Goal: Check status: Check status

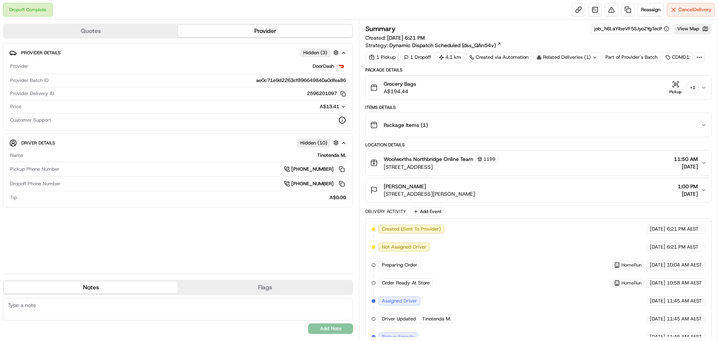
click at [694, 88] on div "+ 1" at bounding box center [693, 87] width 10 height 10
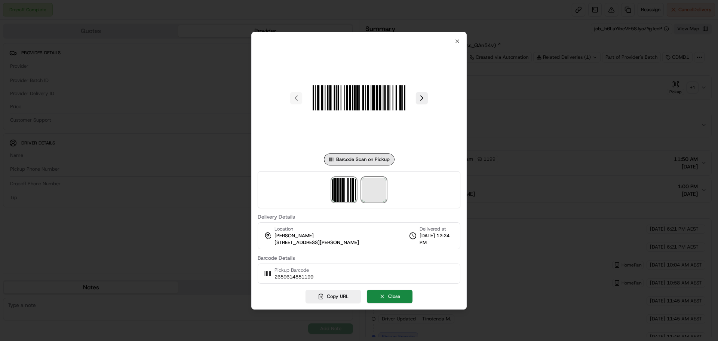
click at [373, 194] on span at bounding box center [374, 190] width 24 height 24
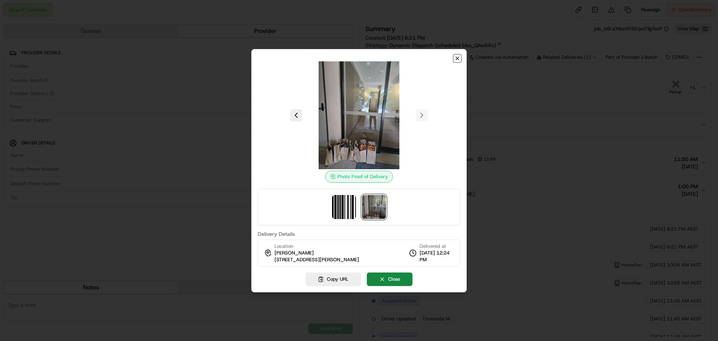
click at [457, 59] on icon "button" at bounding box center [457, 58] width 3 height 3
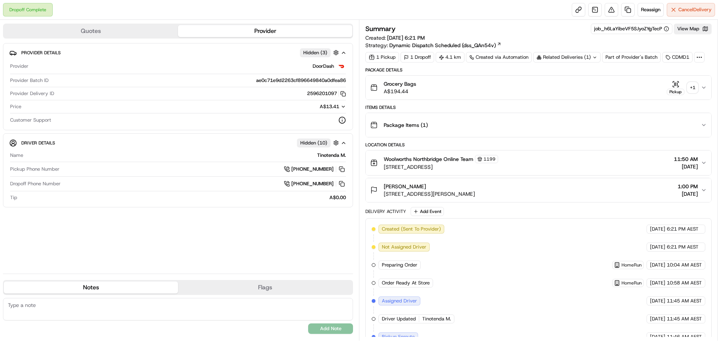
click at [690, 88] on div "+ 1" at bounding box center [693, 87] width 10 height 10
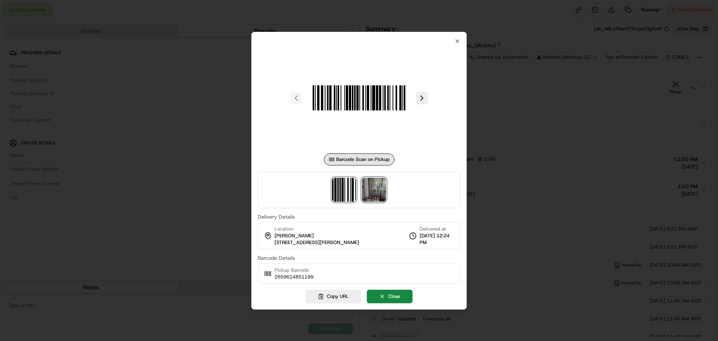
click at [371, 192] on img at bounding box center [374, 190] width 24 height 24
